Goal: Communication & Community: Answer question/provide support

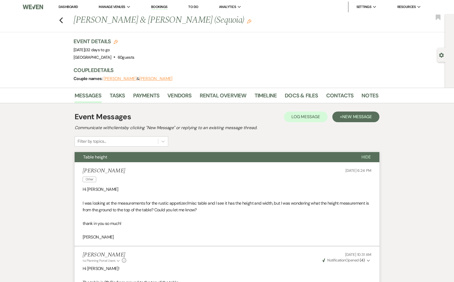
click at [65, 7] on link "Dashboard" at bounding box center [68, 7] width 19 height 5
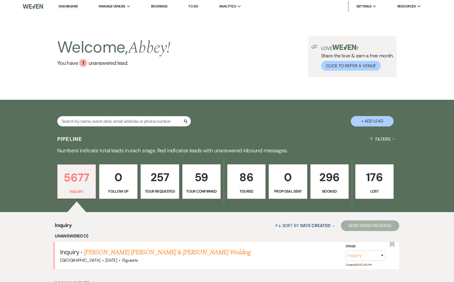
scroll to position [97, 0]
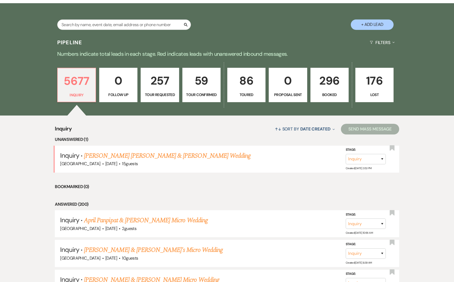
drag, startPoint x: 330, startPoint y: 87, endPoint x: 268, endPoint y: 1, distance: 105.1
click at [330, 87] on p "296" at bounding box center [329, 81] width 31 height 18
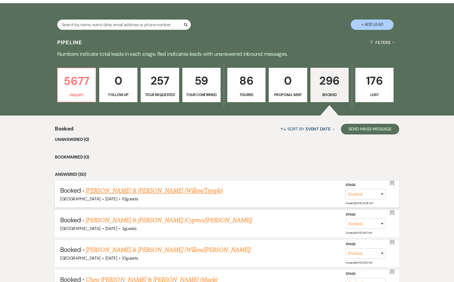
click at [145, 193] on link "[PERSON_NAME] & [PERSON_NAME] (Willow/Temple)" at bounding box center [153, 191] width 137 height 10
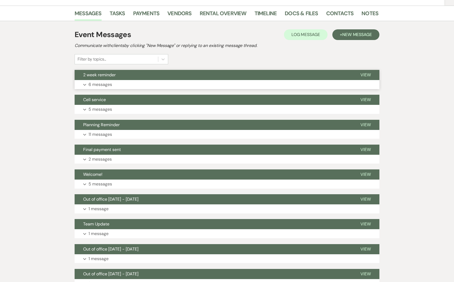
click at [107, 88] on button "Expand 6 messages" at bounding box center [227, 84] width 305 height 9
